Goal: Task Accomplishment & Management: Manage account settings

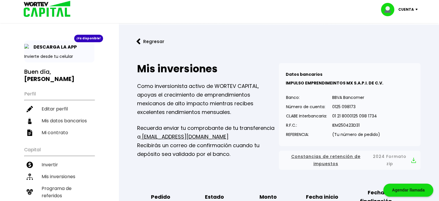
click at [59, 56] on p "Invierte desde tu celular" at bounding box center [59, 56] width 70 height 6
click at [402, 10] on p "Cuenta" at bounding box center [406, 9] width 16 height 9
click at [404, 37] on li "Cerrar sesión" at bounding box center [400, 39] width 46 height 12
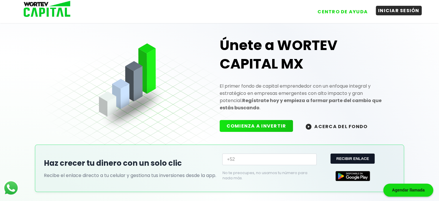
click at [390, 13] on button "INICIAR SESIÓN" at bounding box center [399, 11] width 46 height 10
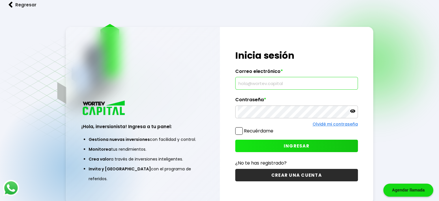
click at [269, 83] on input "text" at bounding box center [296, 83] width 117 height 12
type input "[EMAIL_ADDRESS][DOMAIN_NAME]"
click at [299, 145] on span "INGRESAR" at bounding box center [297, 146] width 26 height 6
